Goal: Information Seeking & Learning: Learn about a topic

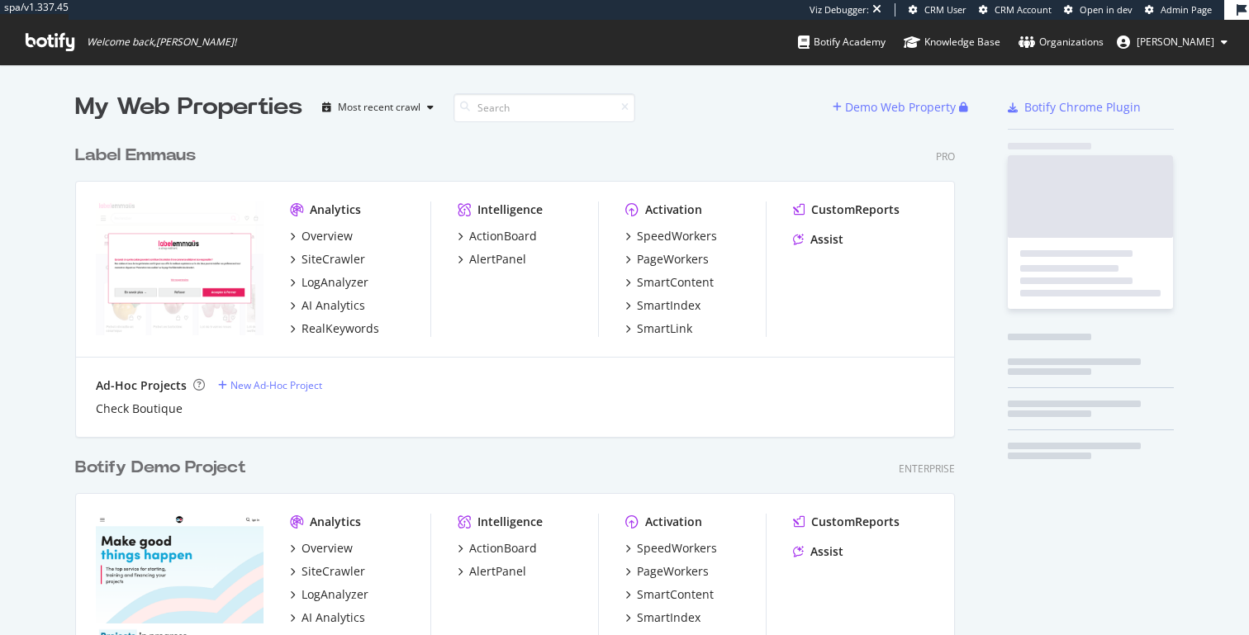
scroll to position [3927, 893]
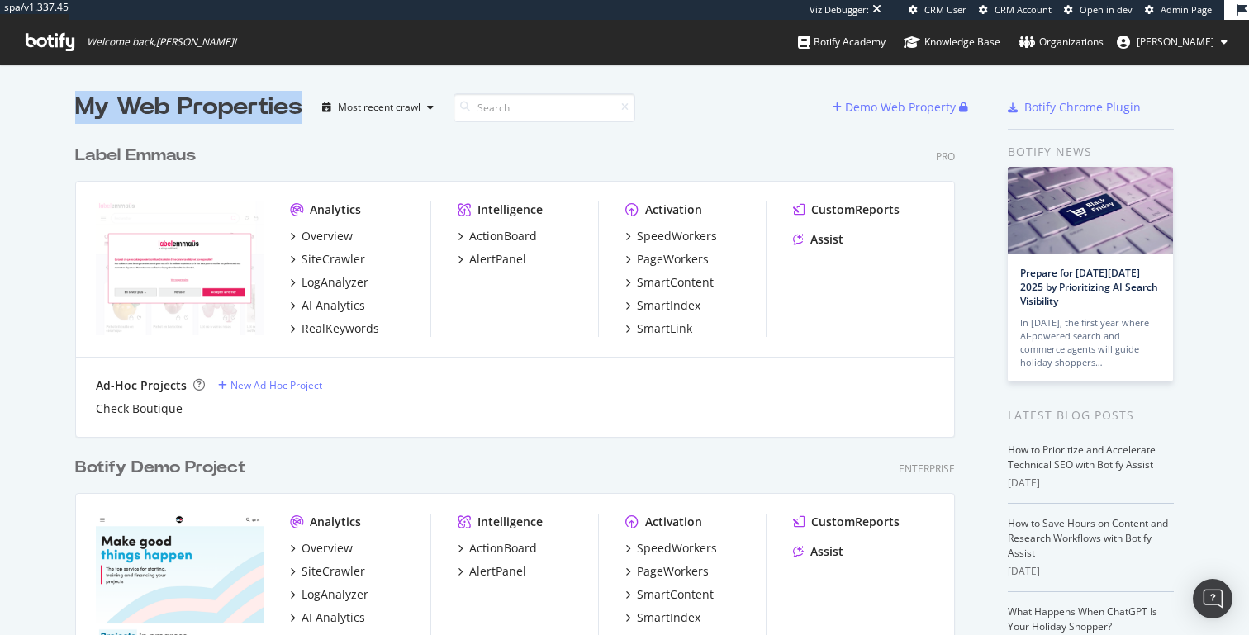
drag, startPoint x: 301, startPoint y: 109, endPoint x: 73, endPoint y: 109, distance: 228.0
click at [229, 107] on div "My Web Properties" at bounding box center [188, 107] width 227 height 33
drag, startPoint x: 304, startPoint y: 114, endPoint x: 79, endPoint y: 116, distance: 224.7
click at [79, 116] on div "My Web Properties Most recent crawl" at bounding box center [454, 107] width 758 height 33
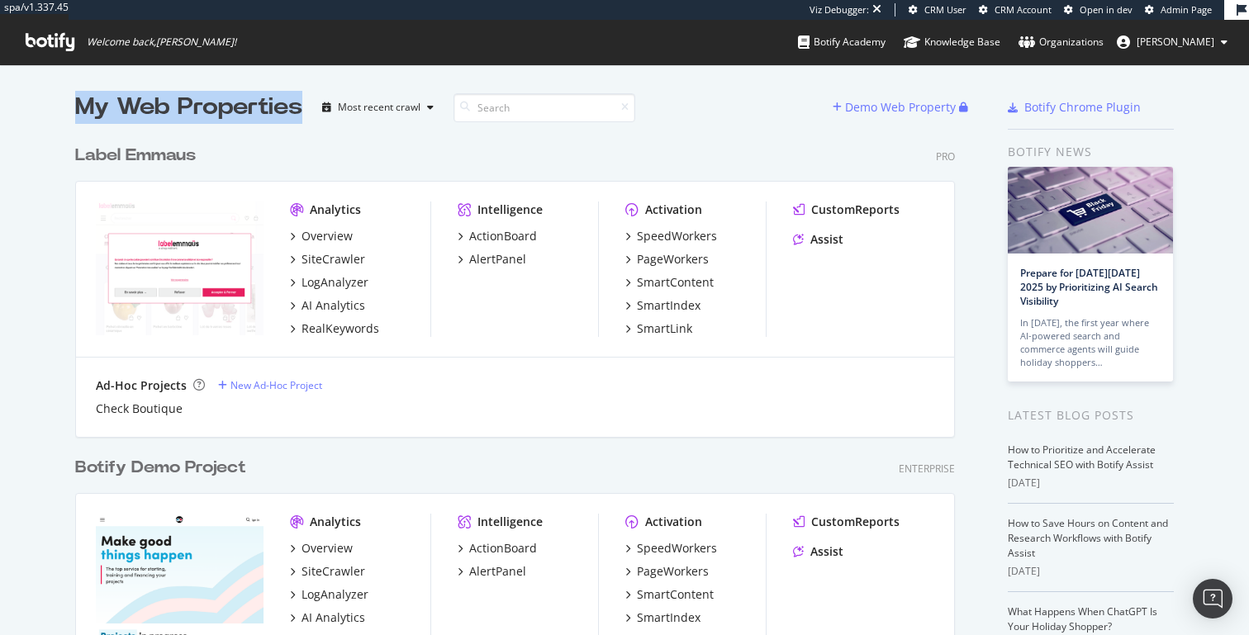
click at [79, 116] on div "My Web Properties" at bounding box center [188, 107] width 227 height 33
drag, startPoint x: 79, startPoint y: 103, endPoint x: 311, endPoint y: 107, distance: 231.4
click at [311, 107] on div "My Web Properties Most recent crawl" at bounding box center [454, 107] width 758 height 33
drag, startPoint x: 1010, startPoint y: 154, endPoint x: 1098, endPoint y: 154, distance: 87.6
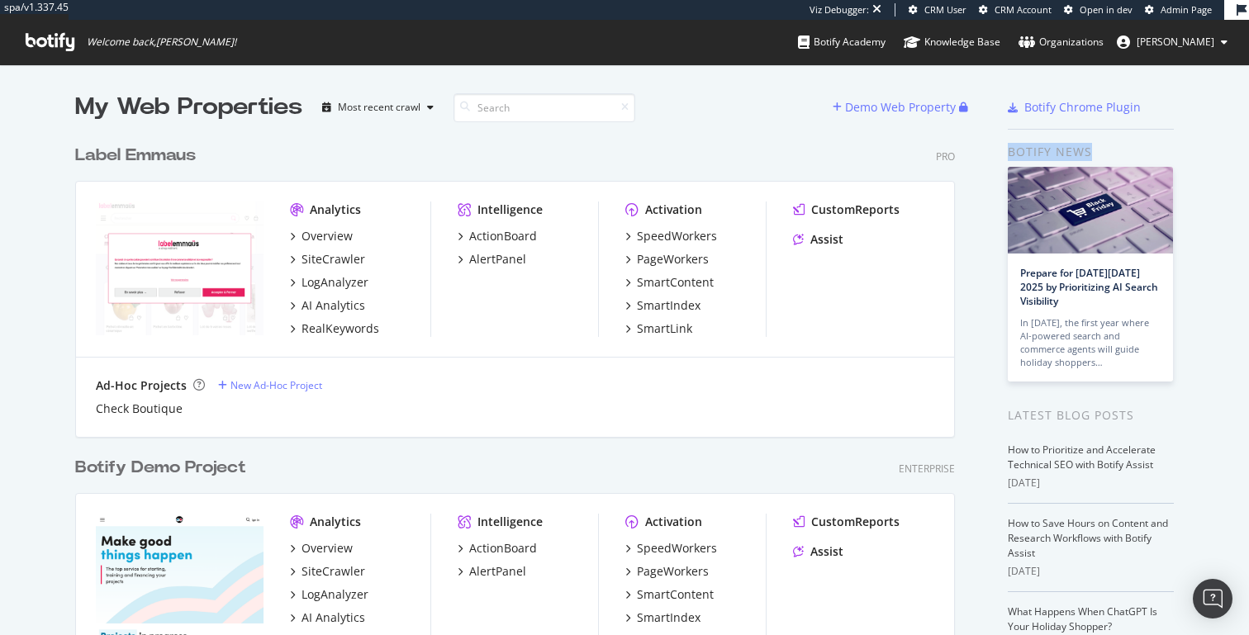
click at [1098, 154] on div "Botify news" at bounding box center [1091, 152] width 166 height 18
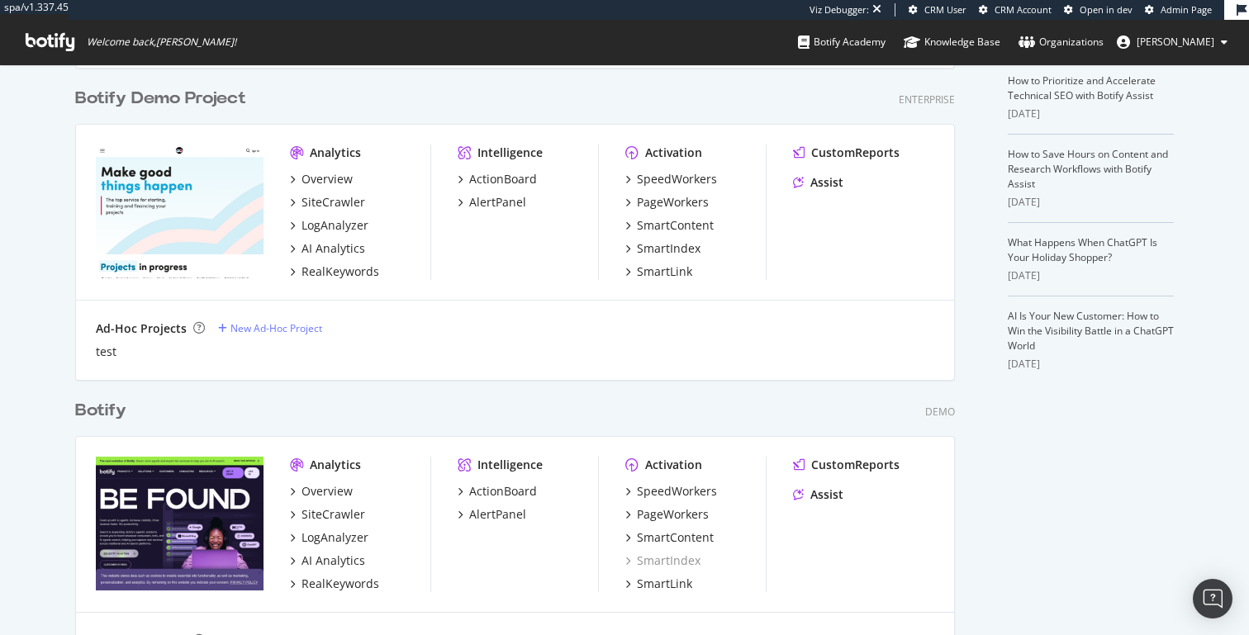
scroll to position [0, 0]
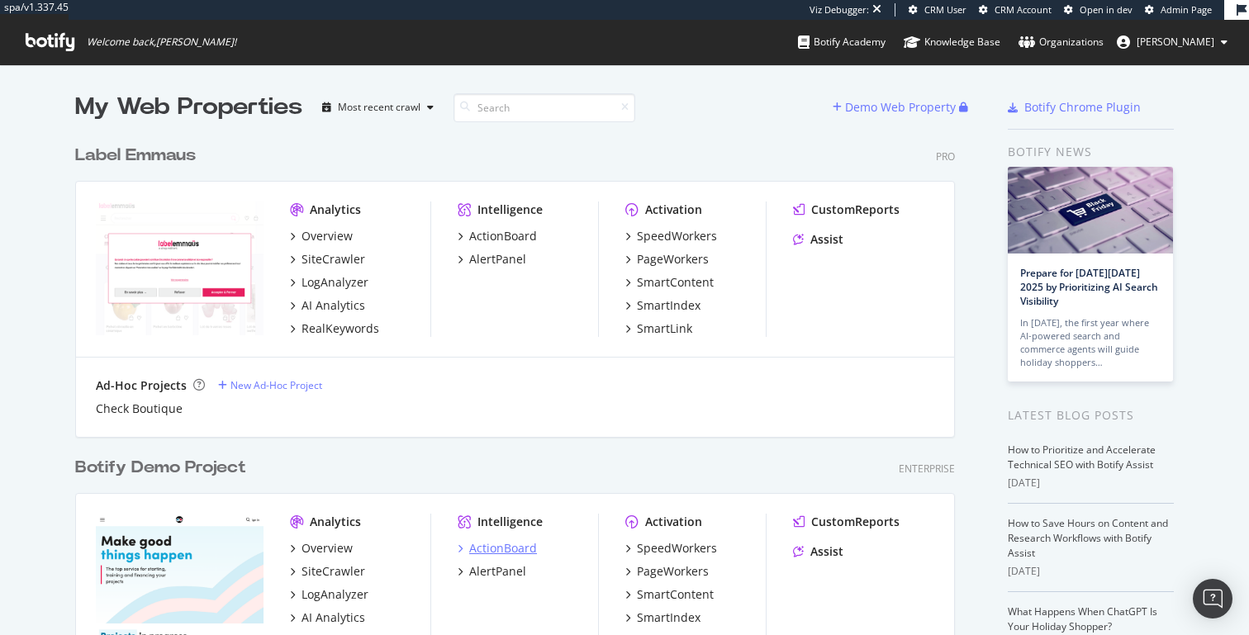
click at [492, 549] on div "ActionBoard" at bounding box center [503, 548] width 68 height 17
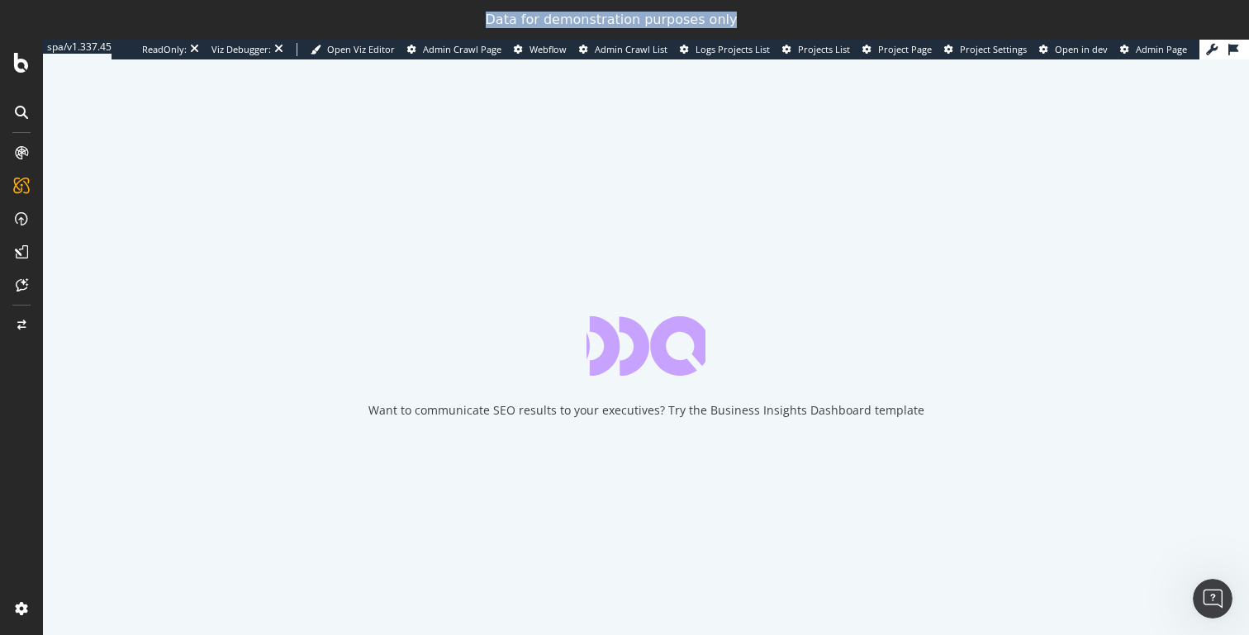
drag, startPoint x: 501, startPoint y: 18, endPoint x: 751, endPoint y: 14, distance: 250.4
click at [751, 14] on div "Data for demonstration purposes only" at bounding box center [624, 20] width 1249 height 26
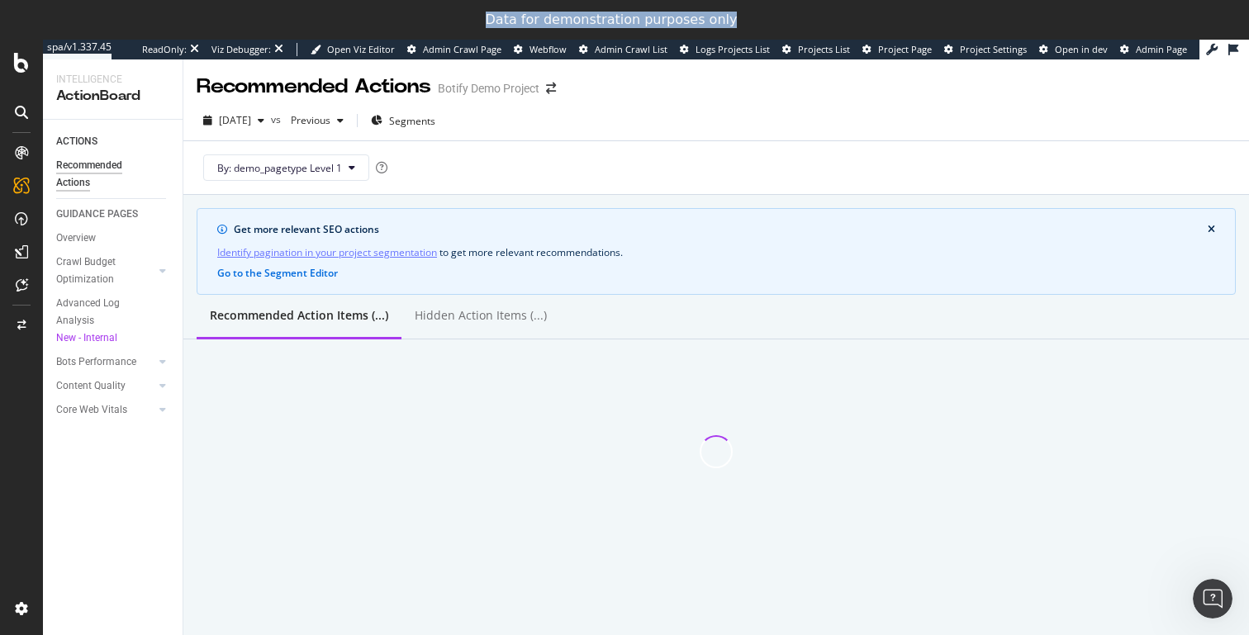
click at [751, 14] on div "Data for demonstration purposes only" at bounding box center [624, 20] width 1249 height 26
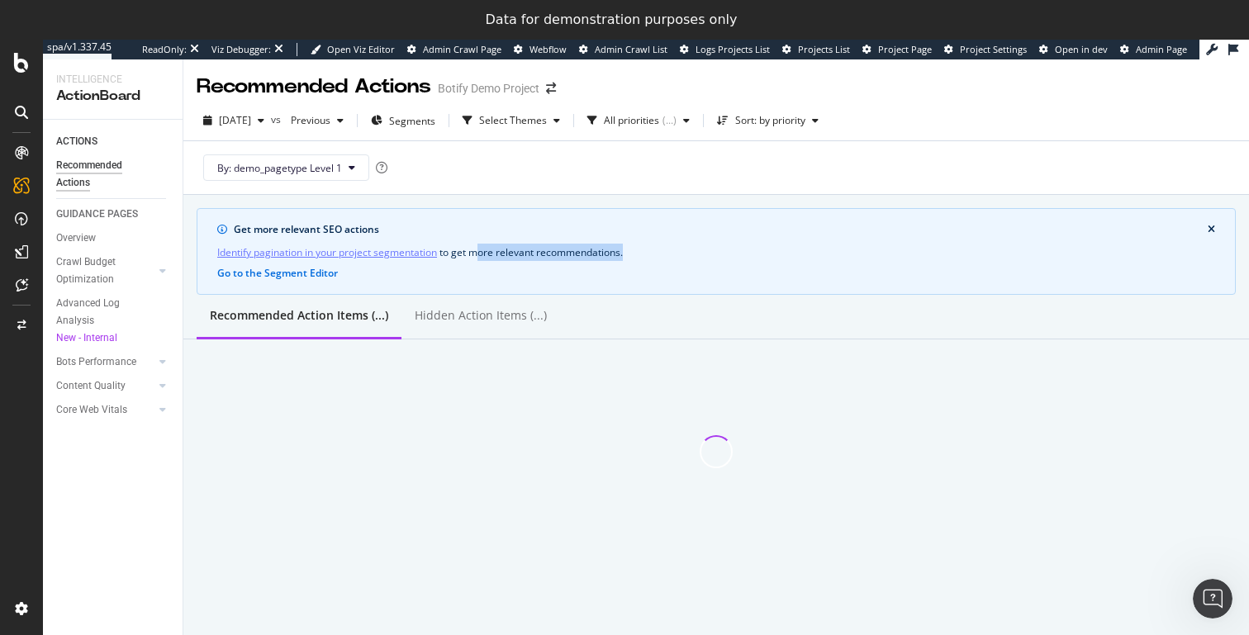
drag, startPoint x: 479, startPoint y: 251, endPoint x: 680, endPoint y: 251, distance: 200.7
click at [680, 251] on div "Identify pagination in your project segmentation to get more relevant recommend…" at bounding box center [716, 252] width 998 height 17
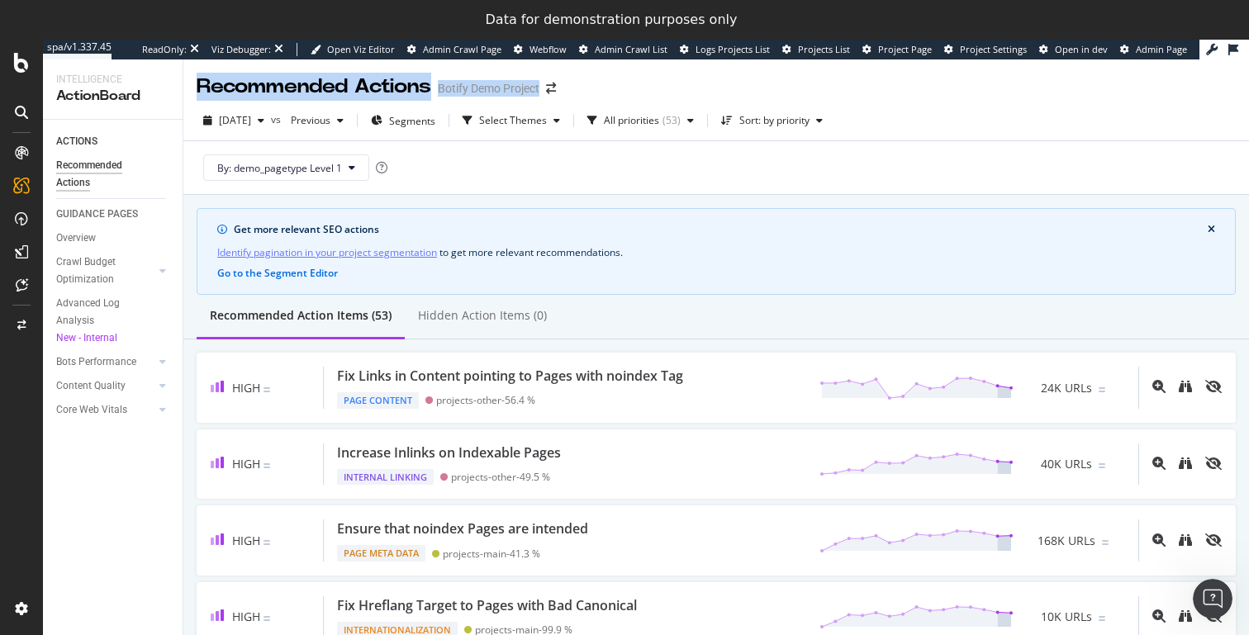
drag, startPoint x: 198, startPoint y: 84, endPoint x: 636, endPoint y: 89, distance: 437.9
click at [636, 89] on div "Recommended Actions Botify Demo Project" at bounding box center [716, 79] width 1066 height 41
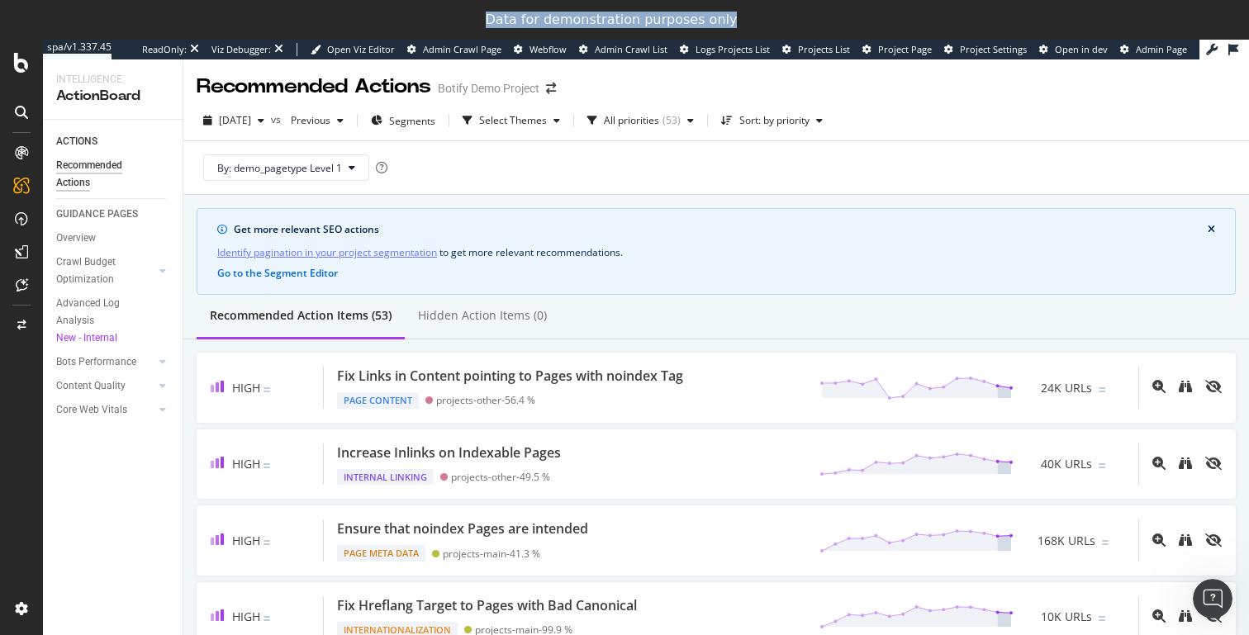
drag, startPoint x: 497, startPoint y: 18, endPoint x: 777, endPoint y: 19, distance: 279.2
click at [777, 19] on div "Data for demonstration purposes only" at bounding box center [624, 20] width 1249 height 26
